Goal: Task Accomplishment & Management: Complete application form

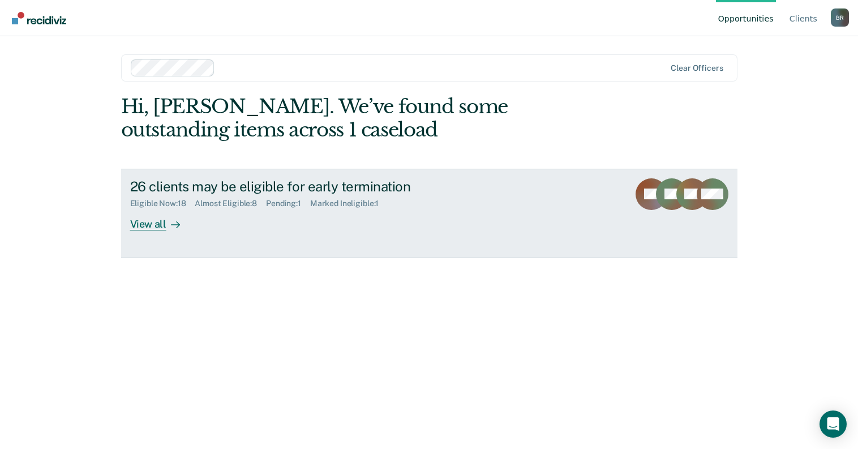
click at [147, 222] on div "View all" at bounding box center [161, 219] width 63 height 22
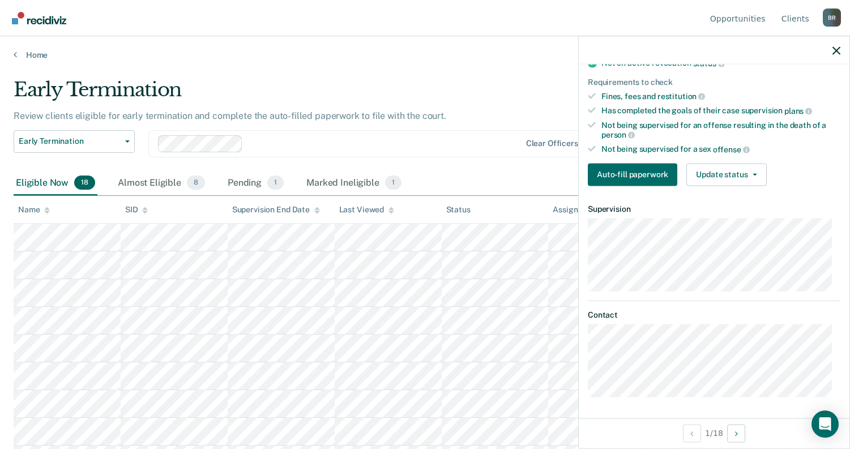
scroll to position [57, 0]
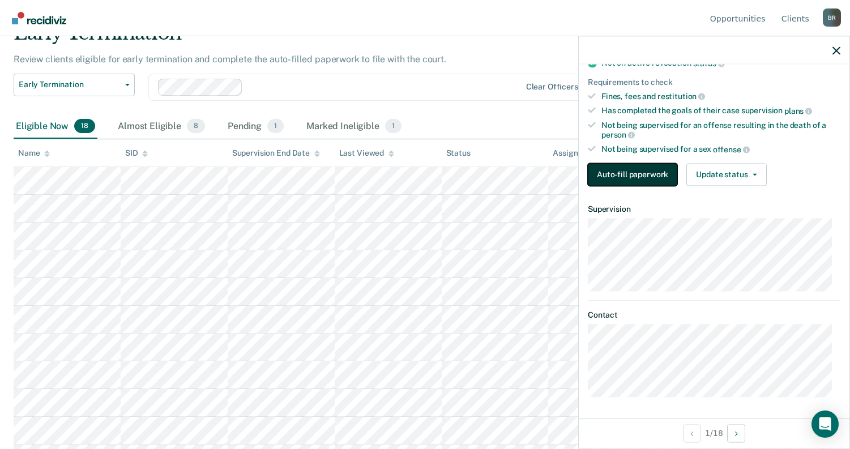
click at [645, 180] on button "Auto-fill paperwork" at bounding box center [632, 174] width 89 height 23
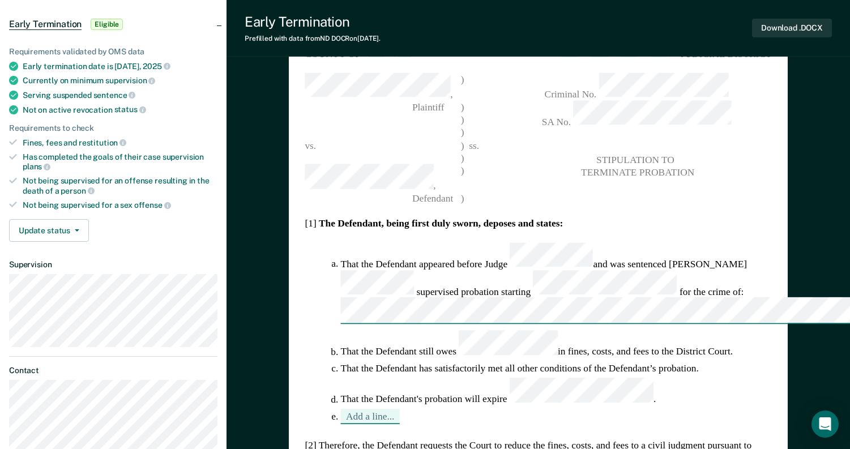
scroll to position [113, 0]
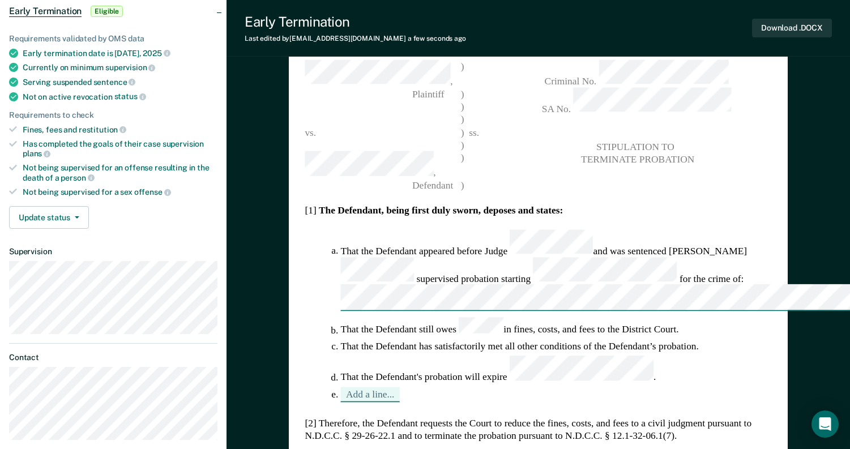
type textarea "x"
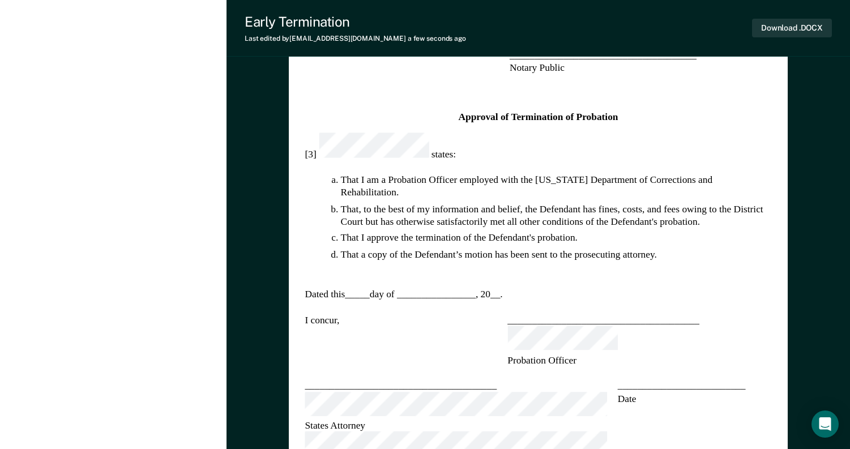
scroll to position [623, 0]
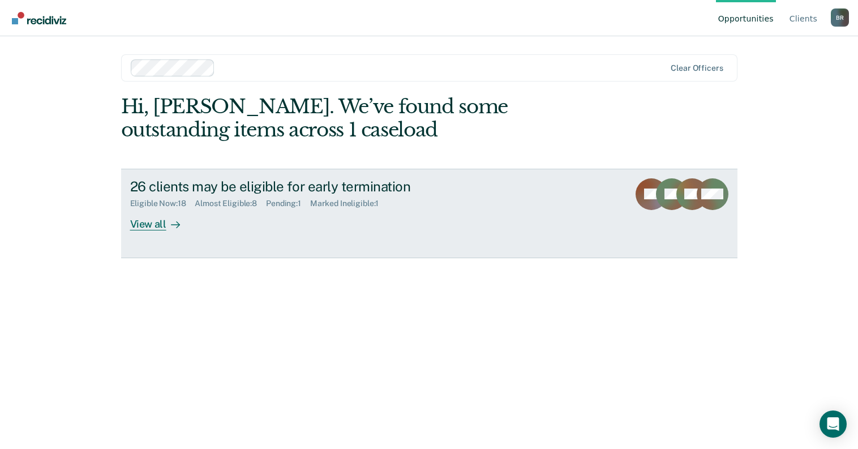
click at [156, 222] on div "View all" at bounding box center [161, 219] width 63 height 22
